Goal: Transaction & Acquisition: Book appointment/travel/reservation

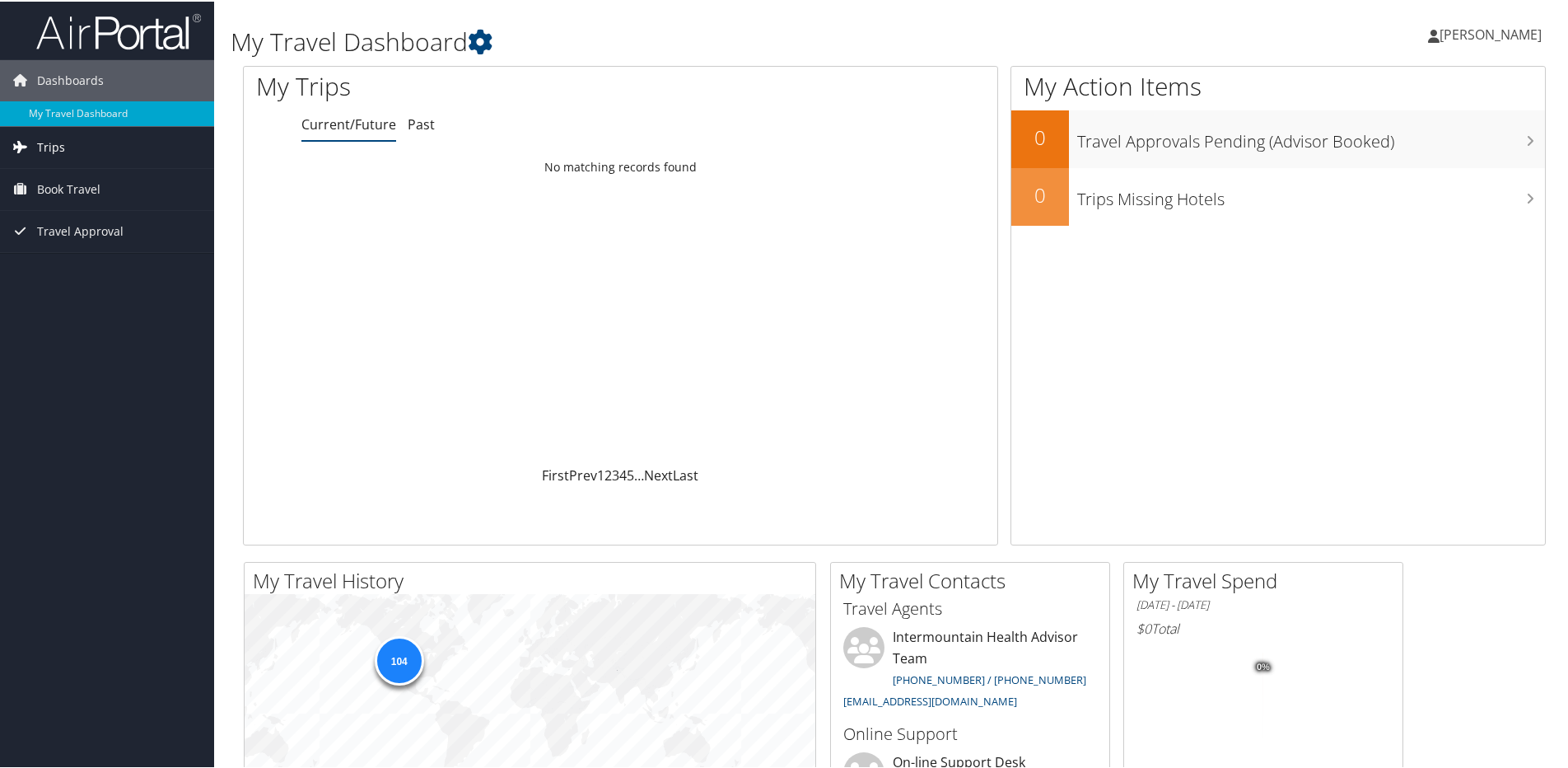
click at [42, 148] on span "Trips" at bounding box center [51, 146] width 28 height 42
click at [47, 263] on span "Book Travel" at bounding box center [68, 262] width 63 height 42
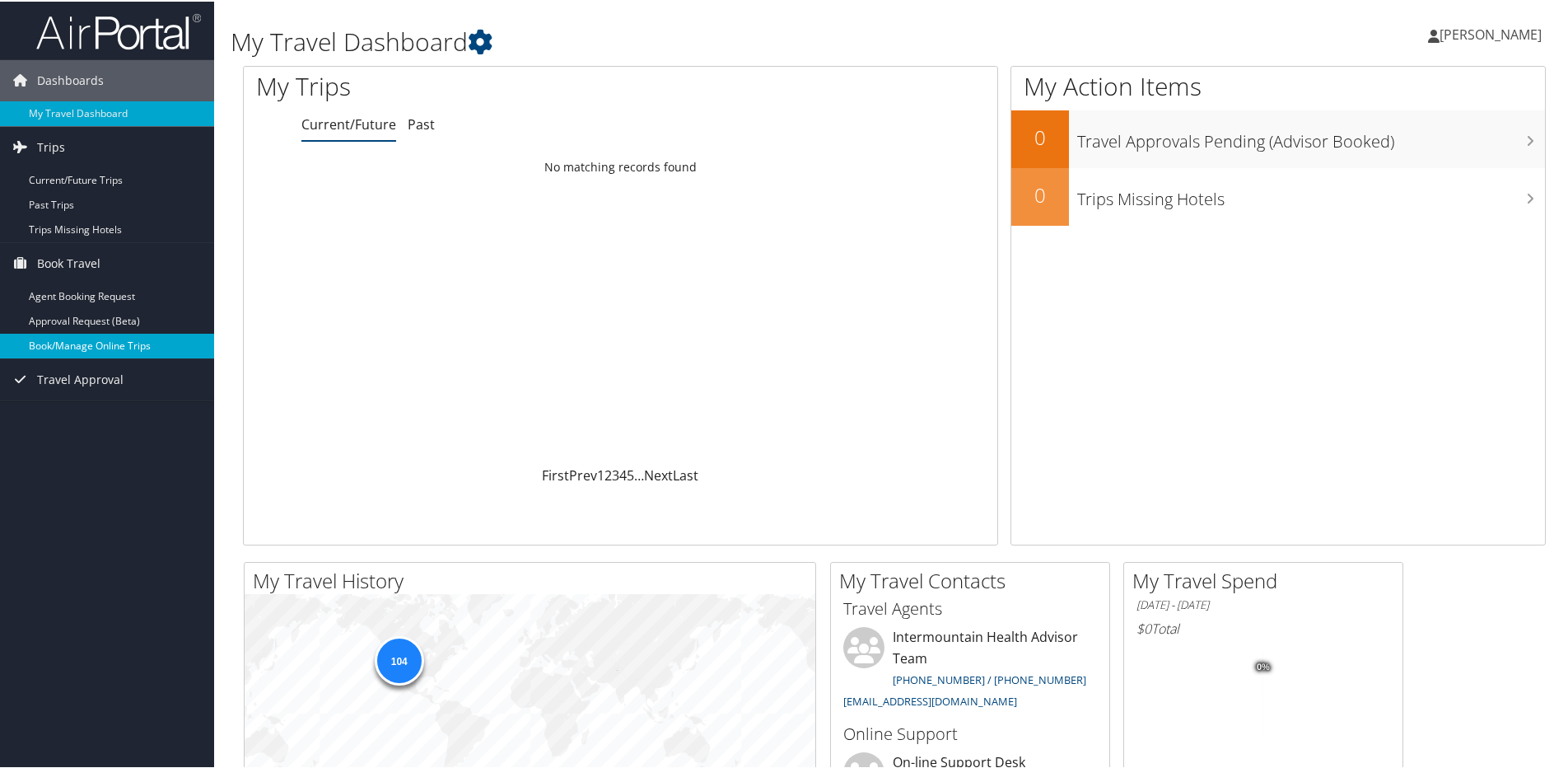
click at [99, 343] on link "Book/Manage Online Trips" at bounding box center [107, 344] width 214 height 25
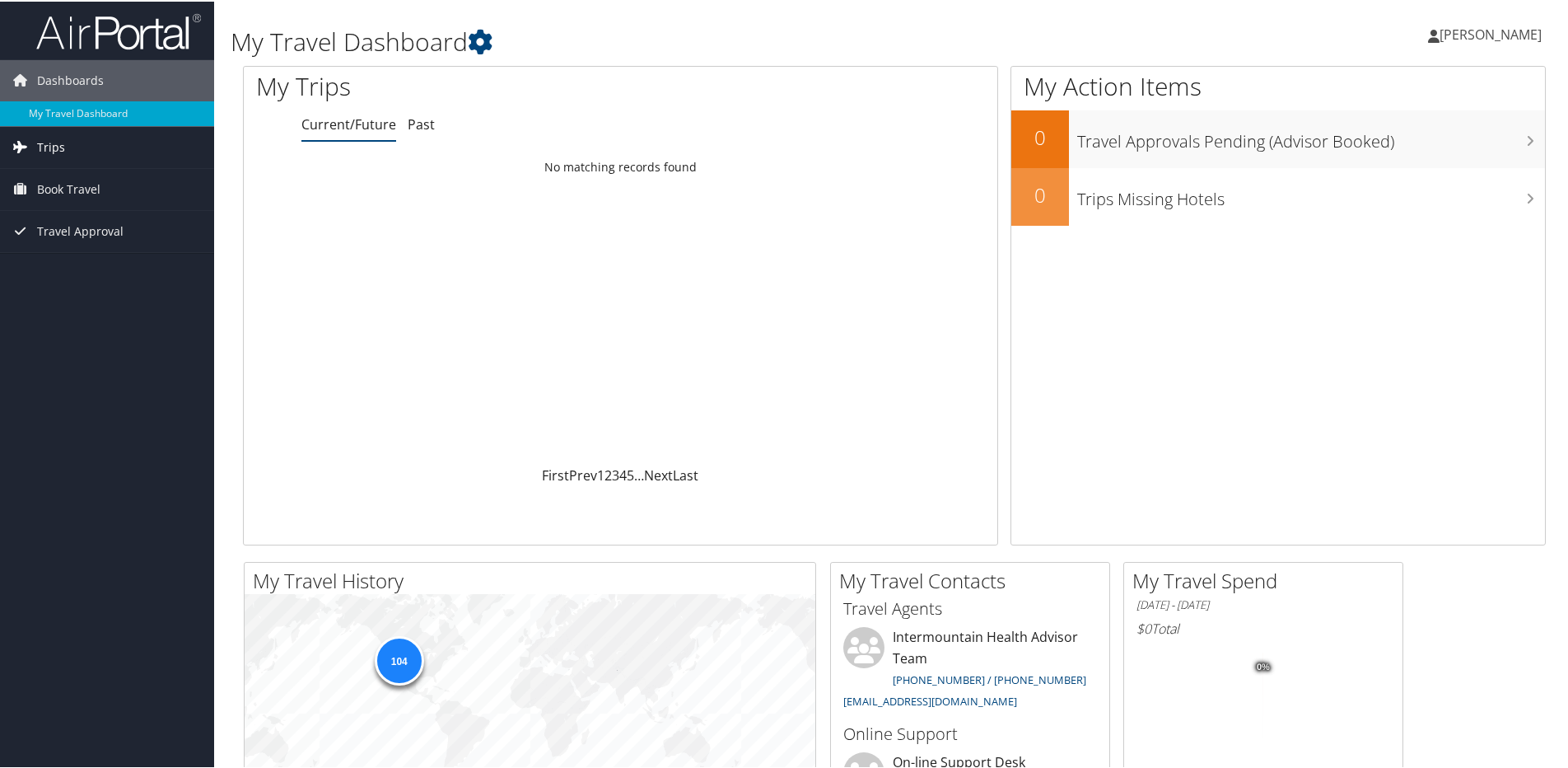
click at [44, 148] on span "Trips" at bounding box center [51, 146] width 28 height 42
click at [32, 261] on icon at bounding box center [21, 261] width 25 height 25
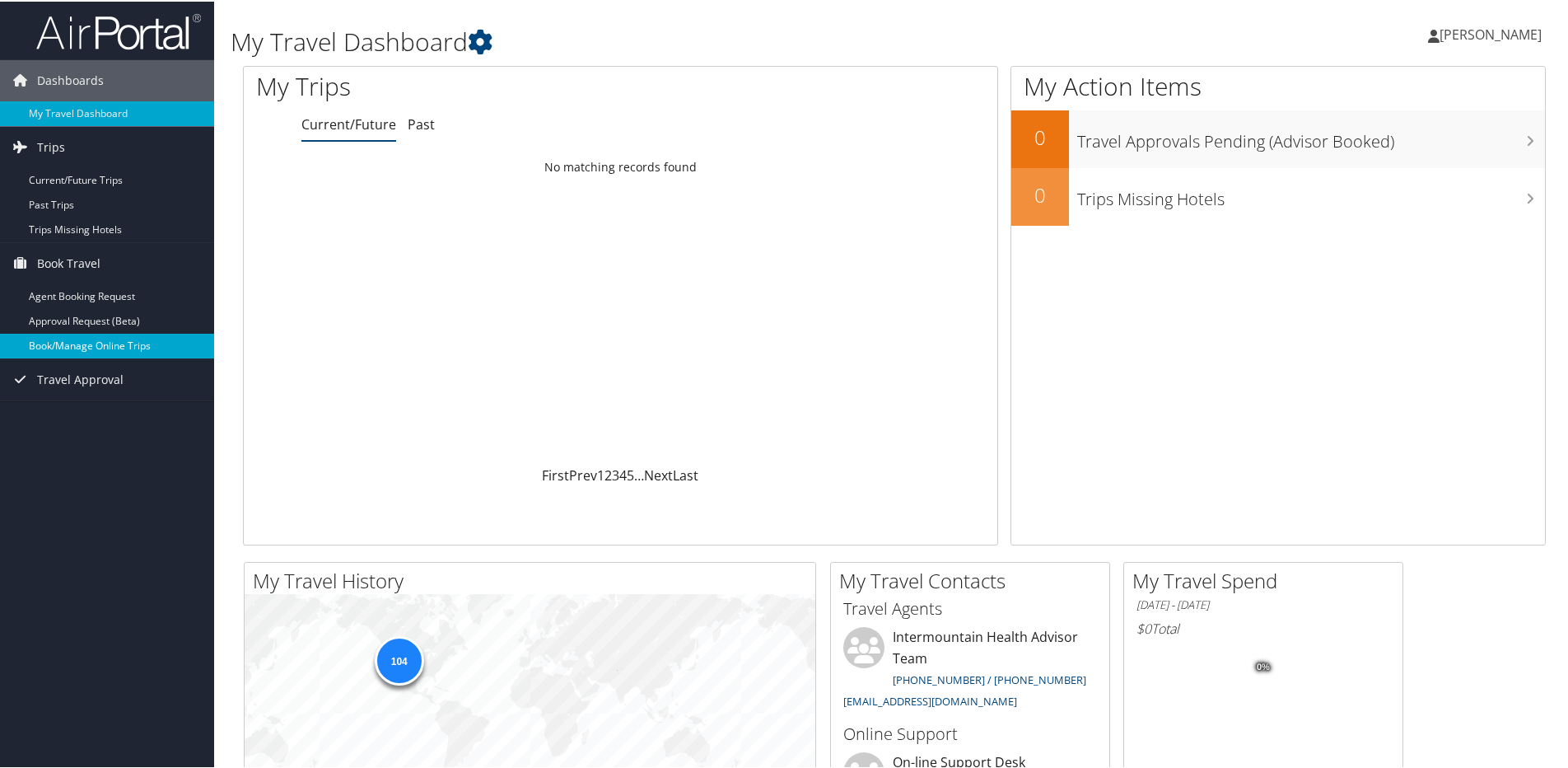
click at [67, 347] on link "Book/Manage Online Trips" at bounding box center [107, 344] width 214 height 25
